Goal: Task Accomplishment & Management: Use online tool/utility

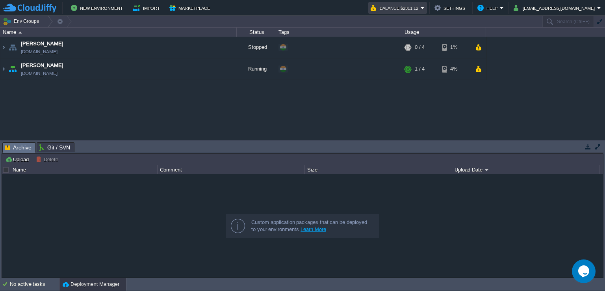
click at [425, 6] on em "Balance $2311.12" at bounding box center [398, 7] width 54 height 9
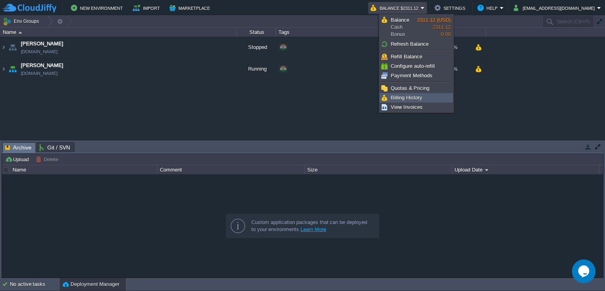
click at [421, 95] on span "Billing History" at bounding box center [407, 98] width 32 height 6
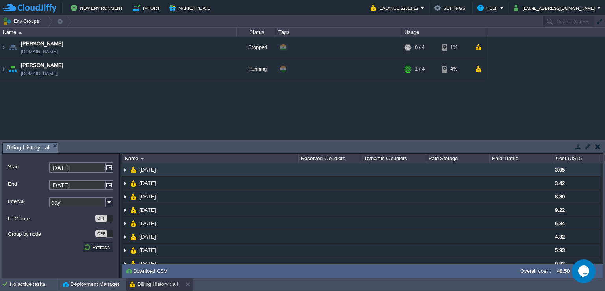
scroll to position [8, 0]
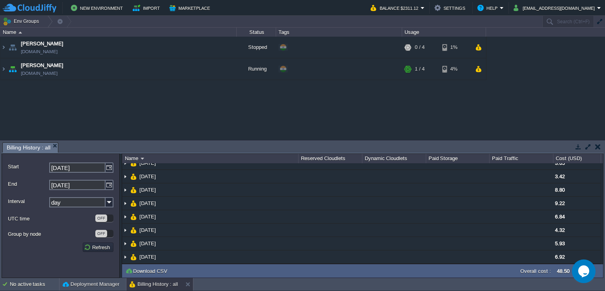
click at [597, 145] on button "button" at bounding box center [598, 146] width 6 height 7
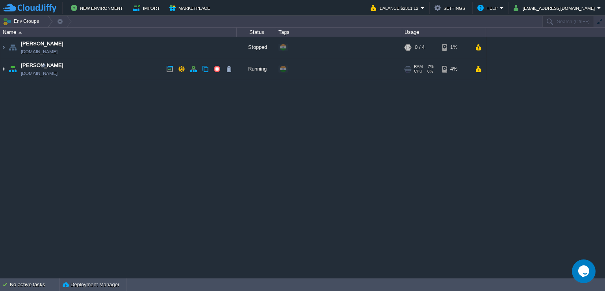
click at [2, 69] on img at bounding box center [3, 68] width 6 height 21
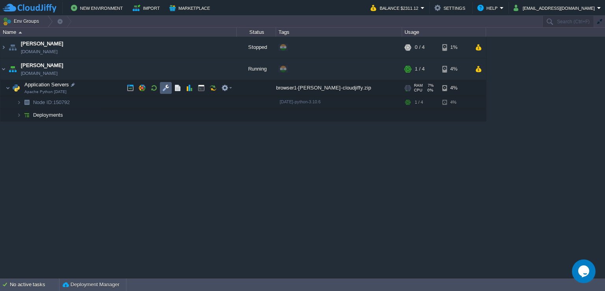
click at [164, 91] on td at bounding box center [166, 88] width 12 height 12
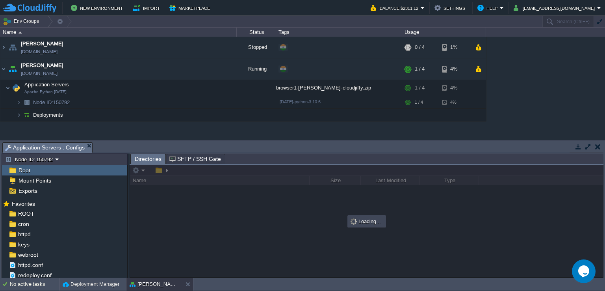
click at [589, 147] on button "button" at bounding box center [587, 146] width 7 height 7
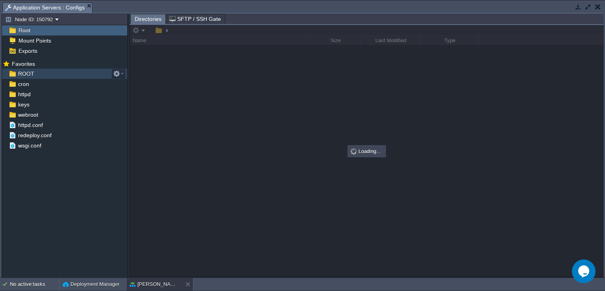
click at [33, 75] on span "ROOT" at bounding box center [26, 73] width 19 height 7
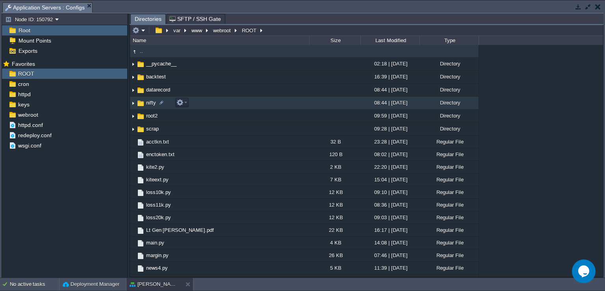
click at [132, 102] on img at bounding box center [133, 103] width 6 height 12
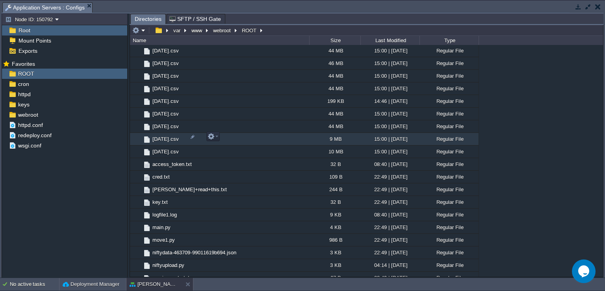
scroll to position [276, 0]
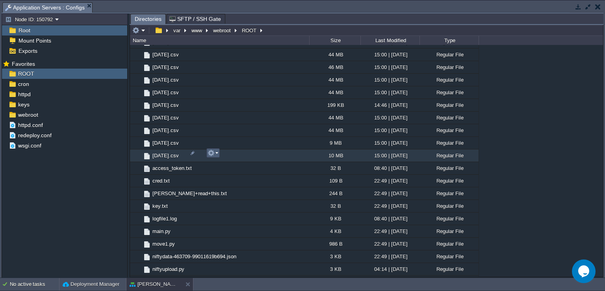
click at [217, 155] on em at bounding box center [213, 152] width 11 height 7
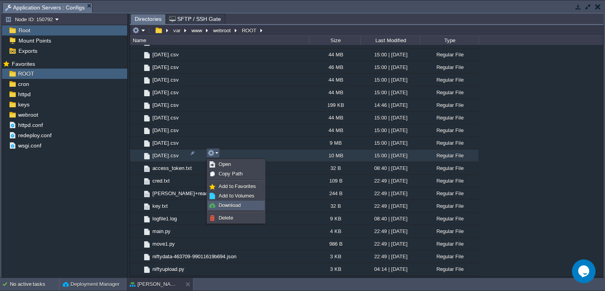
click at [228, 204] on span "Download" at bounding box center [230, 205] width 22 height 6
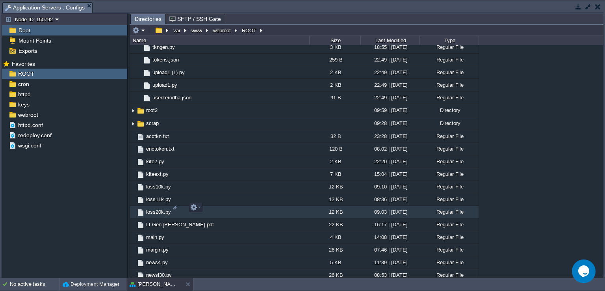
scroll to position [551, 0]
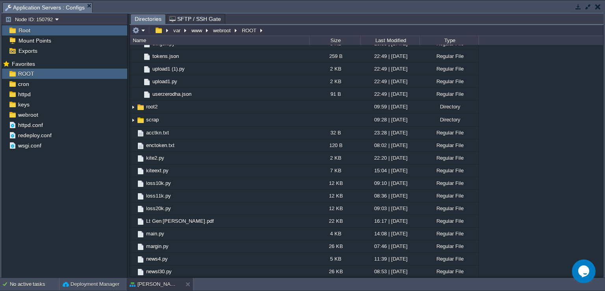
click at [597, 4] on button "button" at bounding box center [598, 6] width 6 height 7
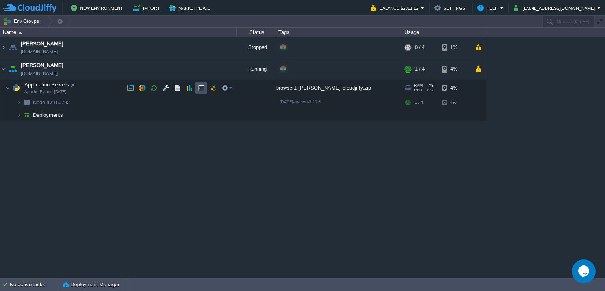
click at [201, 87] on button "button" at bounding box center [201, 87] width 7 height 7
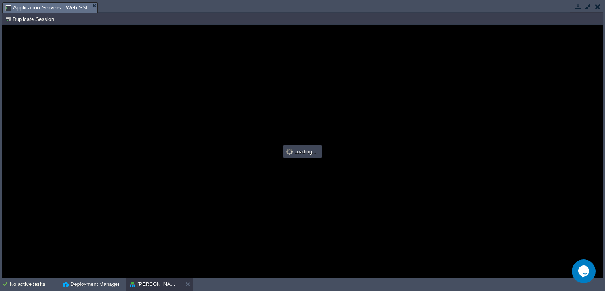
scroll to position [0, 0]
type input "#000000"
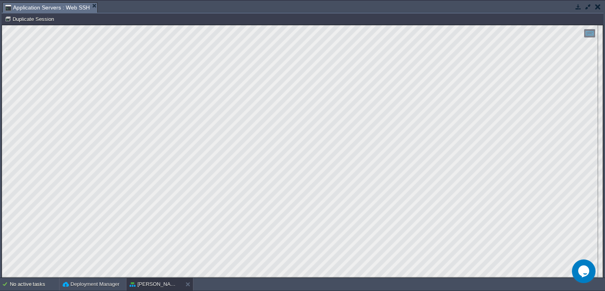
click at [595, 7] on button "button" at bounding box center [598, 6] width 6 height 7
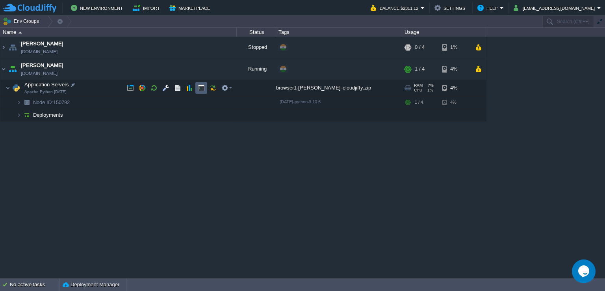
click at [201, 89] on button "button" at bounding box center [201, 87] width 7 height 7
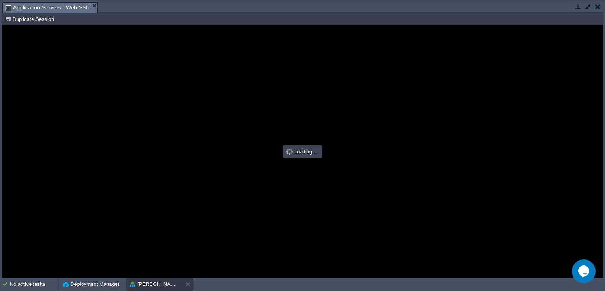
type input "#000000"
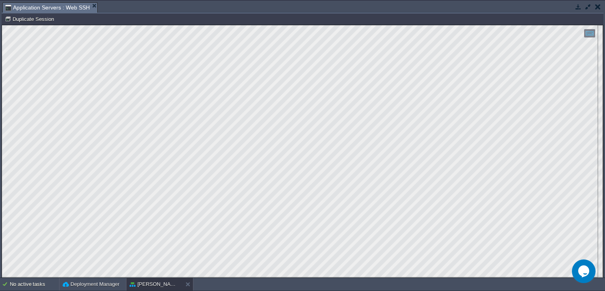
click at [598, 7] on button "button" at bounding box center [598, 6] width 6 height 7
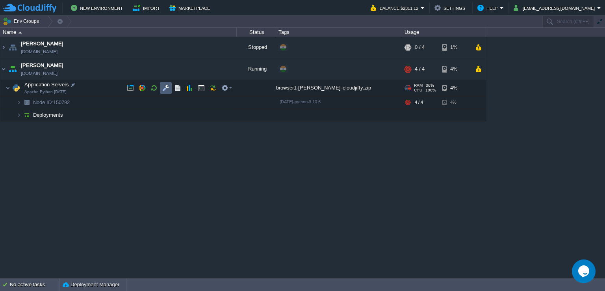
click at [163, 91] on button "button" at bounding box center [165, 87] width 7 height 7
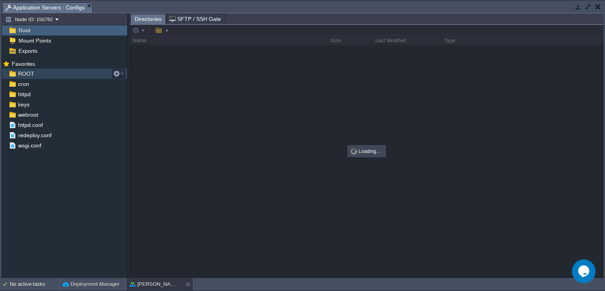
click at [48, 76] on div "ROOT" at bounding box center [64, 74] width 125 height 10
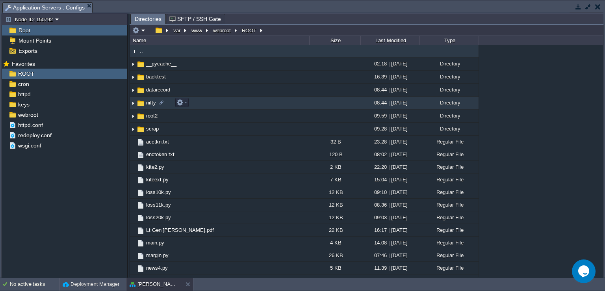
click at [134, 104] on img at bounding box center [133, 103] width 6 height 12
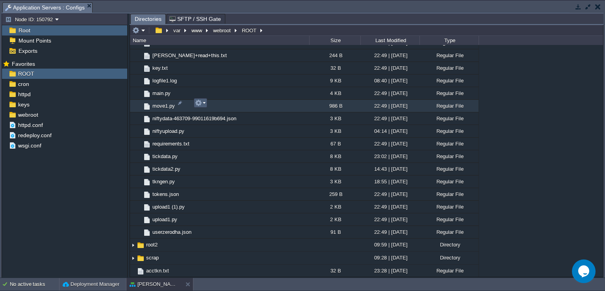
scroll to position [394, 0]
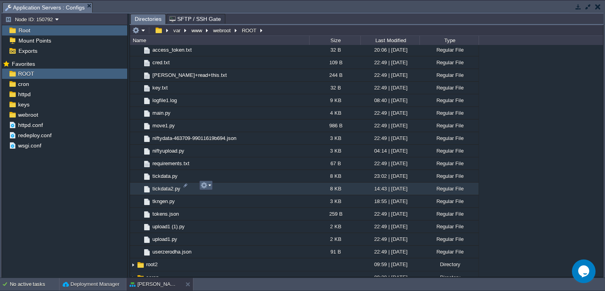
click at [208, 187] on em at bounding box center [205, 185] width 11 height 7
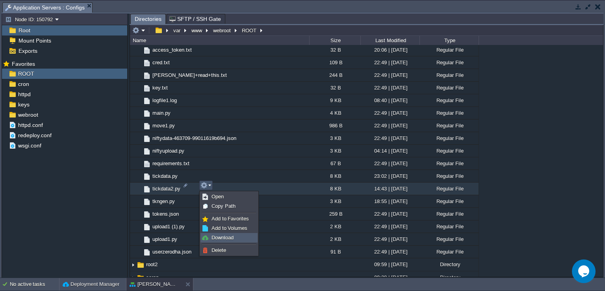
click at [232, 235] on span "Download" at bounding box center [222, 237] width 22 height 6
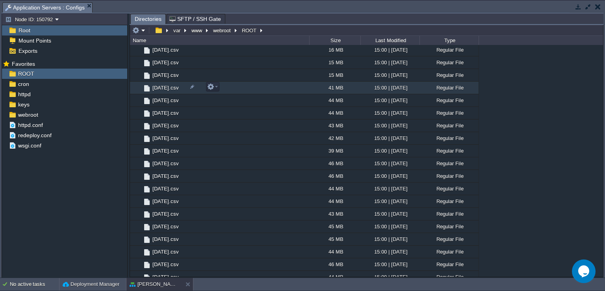
scroll to position [0, 0]
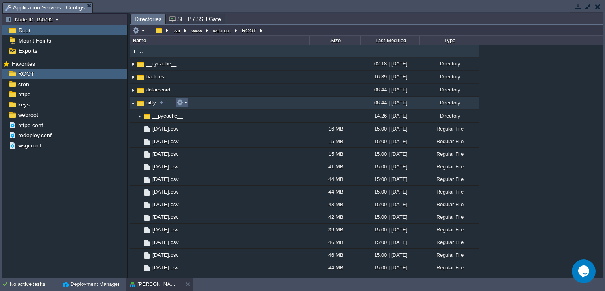
click at [186, 105] on em at bounding box center [181, 102] width 11 height 7
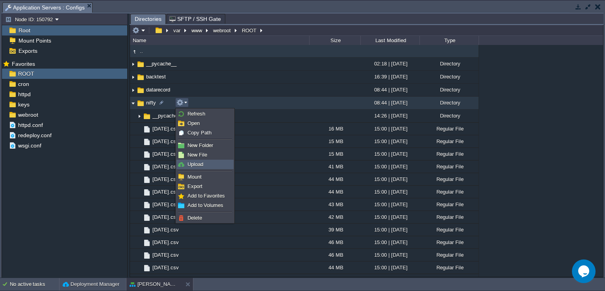
click at [212, 163] on link "Upload" at bounding box center [205, 164] width 56 height 9
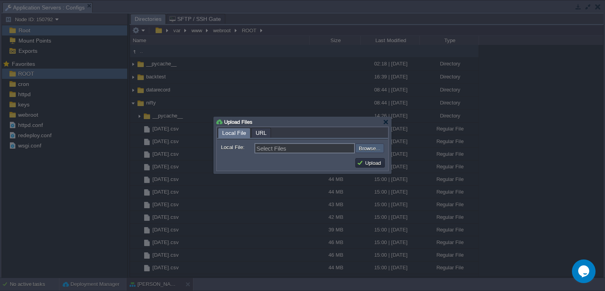
click at [373, 146] on input "file" at bounding box center [334, 147] width 100 height 9
type input "C:\fakepath\tickdata3.py"
type input "tickdata3.py"
click at [370, 161] on button "Upload" at bounding box center [370, 162] width 26 height 7
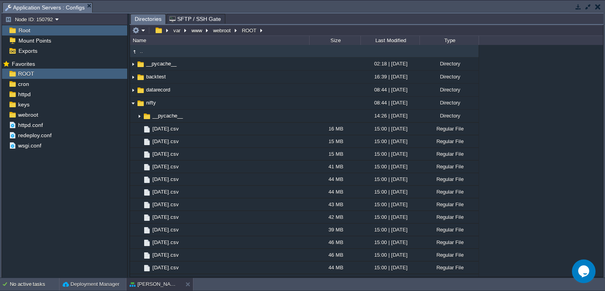
click at [598, 4] on button "button" at bounding box center [598, 6] width 6 height 7
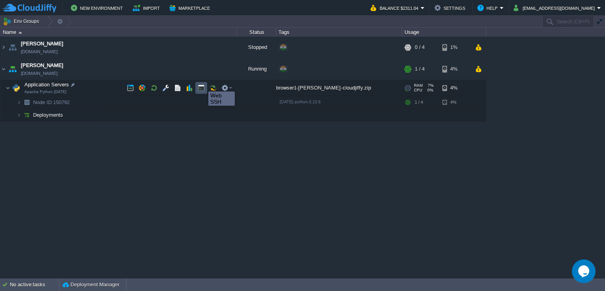
click at [202, 84] on button "button" at bounding box center [201, 87] width 7 height 7
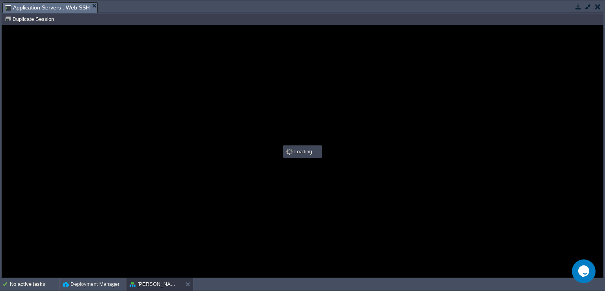
type input "#000000"
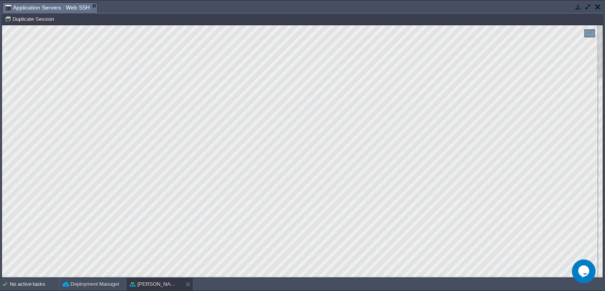
click at [597, 7] on button "button" at bounding box center [598, 6] width 6 height 7
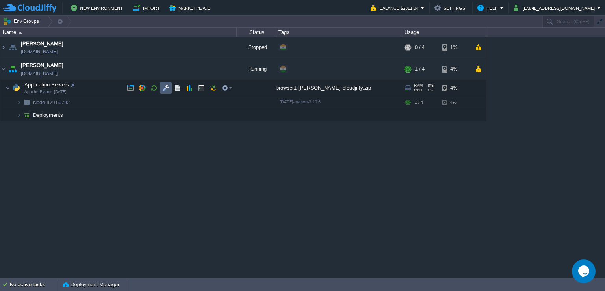
click at [165, 90] on button "button" at bounding box center [165, 87] width 7 height 7
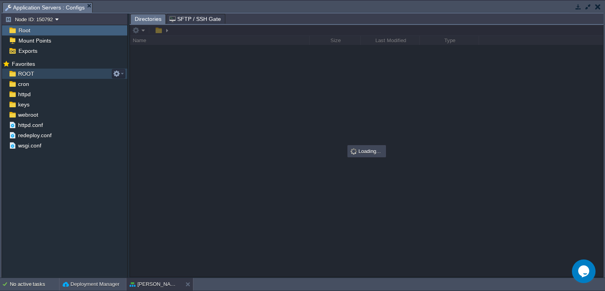
click at [27, 75] on span "ROOT" at bounding box center [26, 73] width 19 height 7
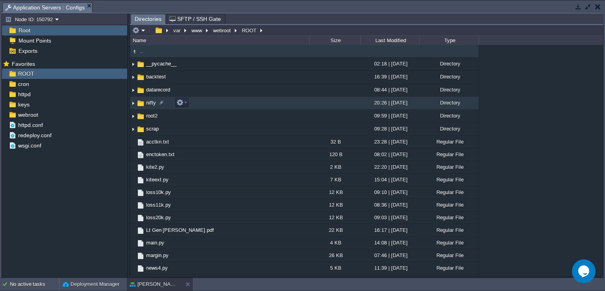
click at [133, 102] on img at bounding box center [133, 103] width 6 height 12
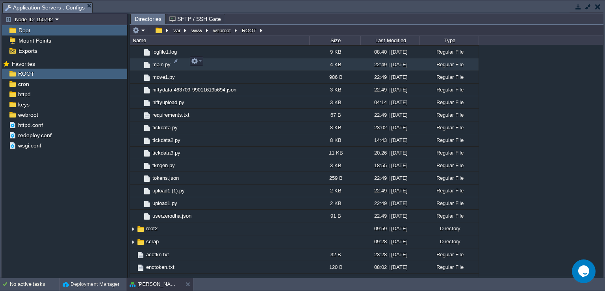
scroll to position [512, 0]
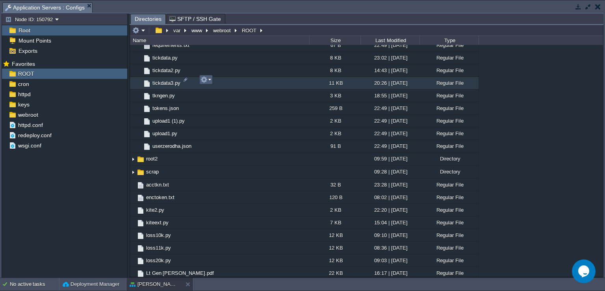
click at [206, 81] on button "button" at bounding box center [203, 79] width 7 height 7
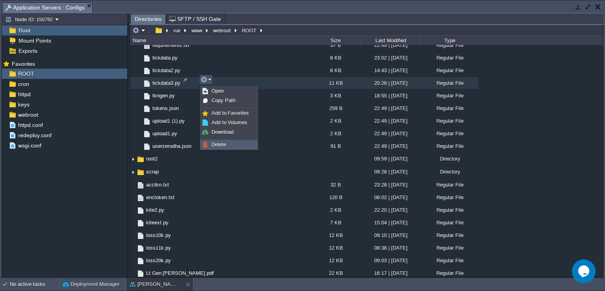
click at [217, 142] on span "Delete" at bounding box center [218, 144] width 15 height 6
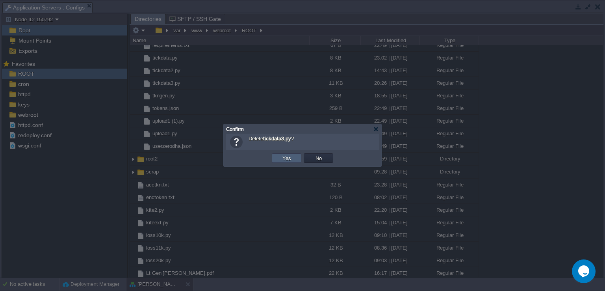
click at [283, 154] on button "Yes" at bounding box center [286, 157] width 13 height 7
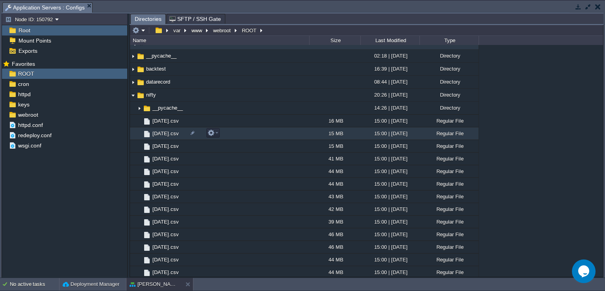
scroll to position [0, 0]
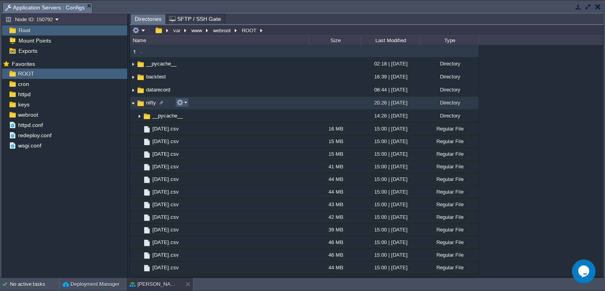
click at [182, 102] on button "button" at bounding box center [179, 102] width 7 height 7
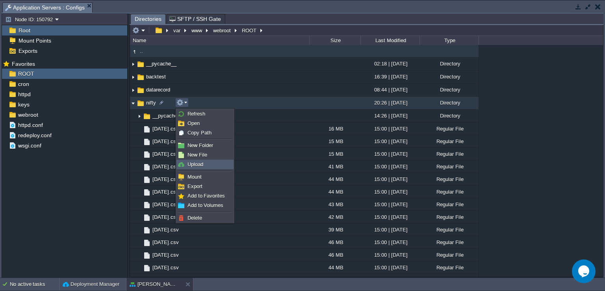
click at [210, 163] on link "Upload" at bounding box center [205, 164] width 56 height 9
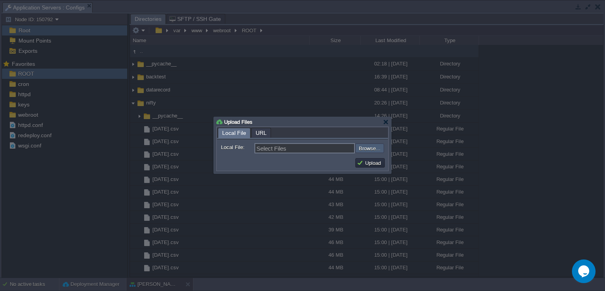
click at [365, 147] on input "file" at bounding box center [334, 147] width 100 height 9
type input "C:\fakepath\tickdata3.py"
type input "tickdata3.py"
click at [372, 162] on button "Upload" at bounding box center [370, 162] width 26 height 7
